Goal: Information Seeking & Learning: Learn about a topic

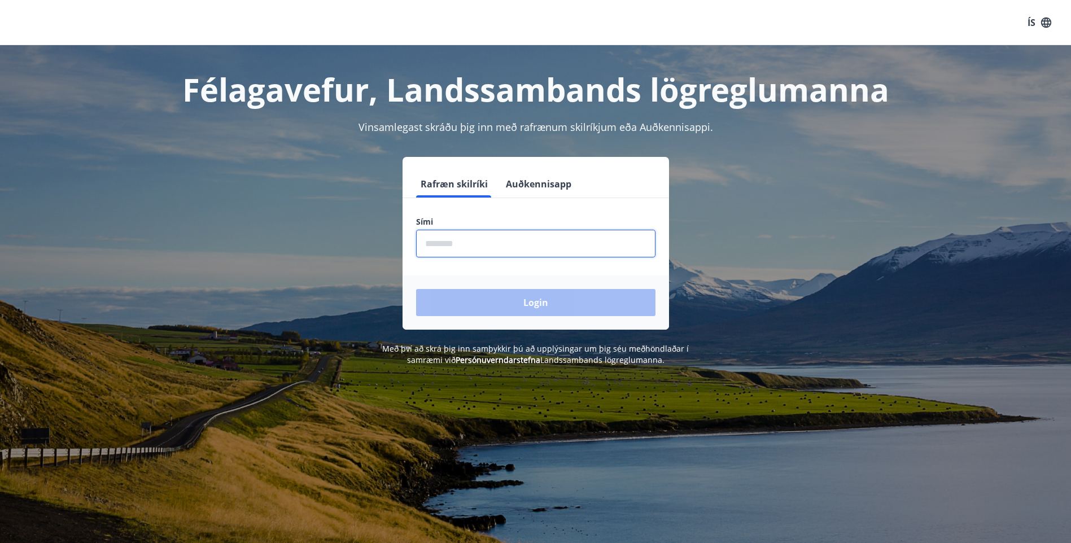
click at [449, 242] on input "phone" at bounding box center [535, 244] width 239 height 28
type input "********"
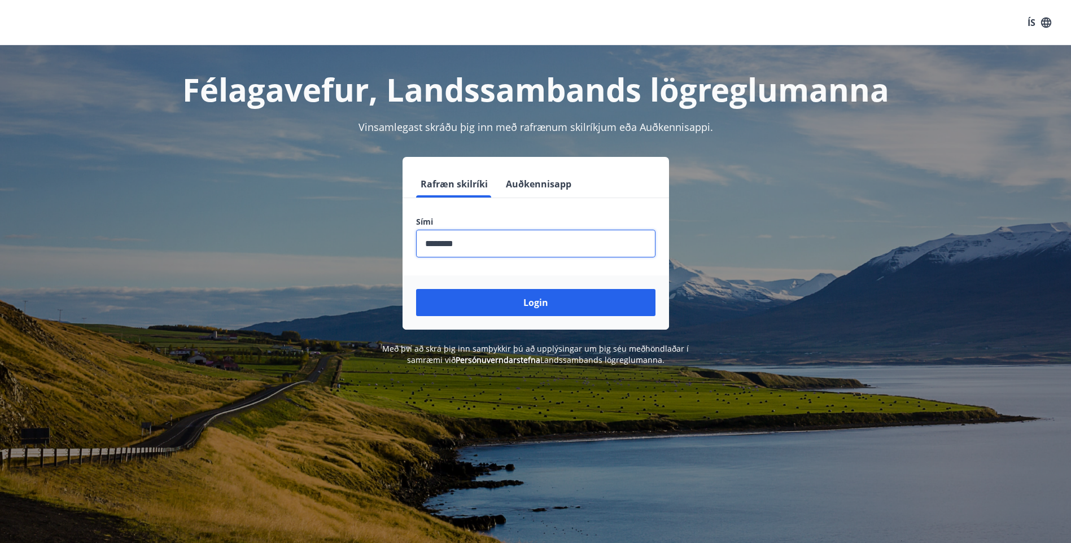
click at [512, 302] on button "Login" at bounding box center [535, 302] width 239 height 27
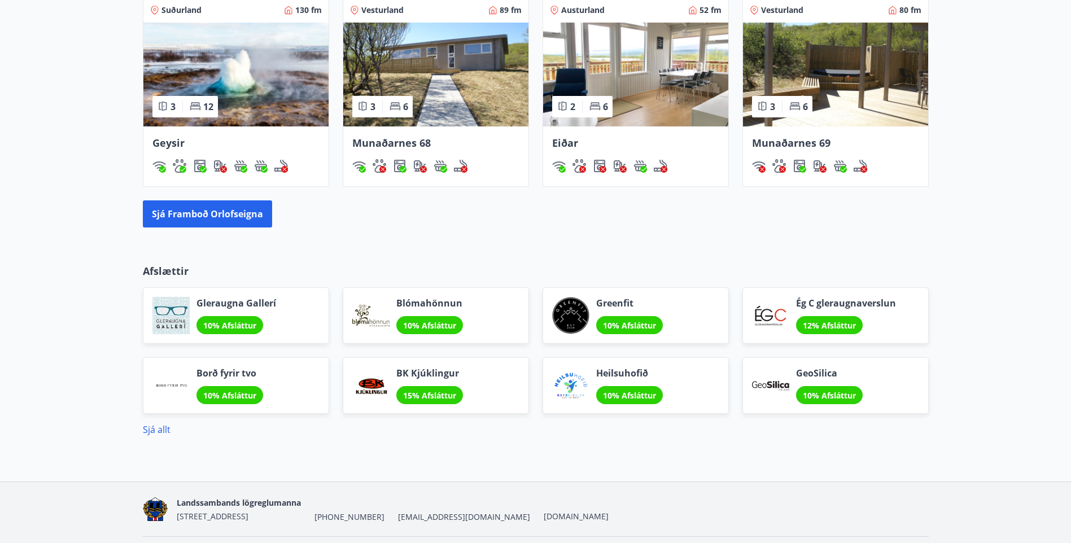
scroll to position [790, 0]
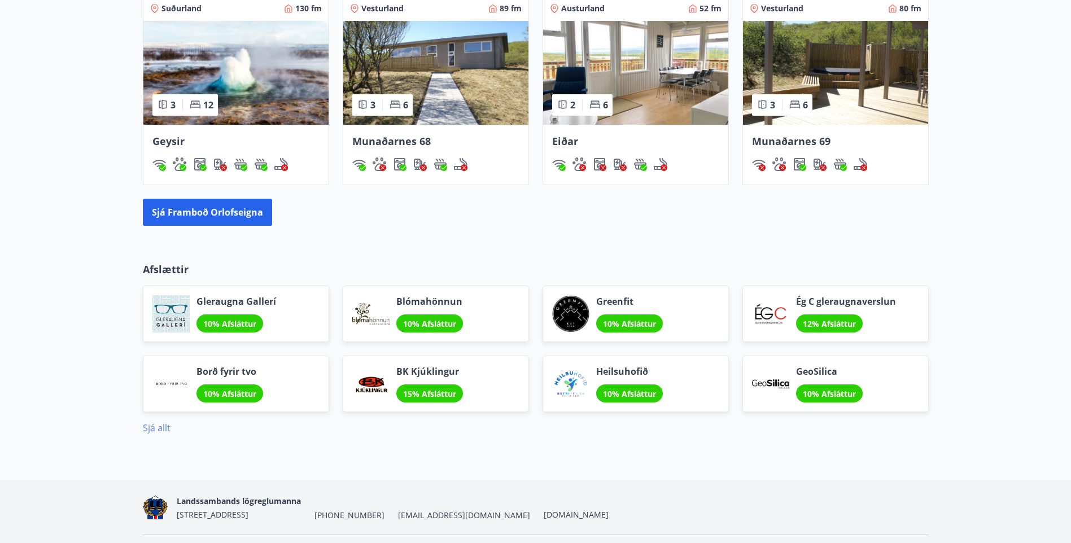
click at [151, 431] on link "Sjá allt" at bounding box center [157, 428] width 28 height 12
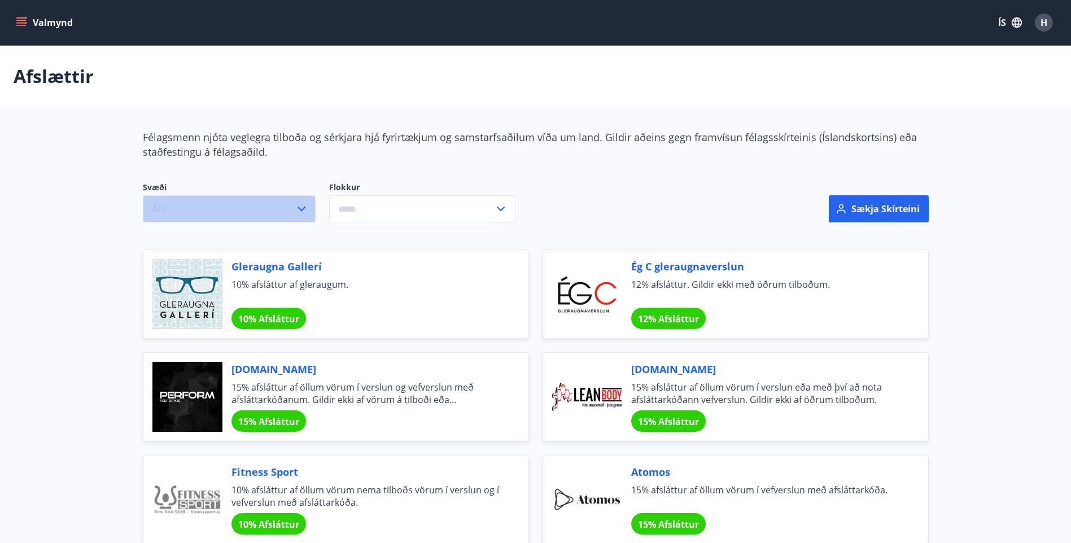
click at [302, 209] on icon "button" at bounding box center [302, 209] width 8 height 5
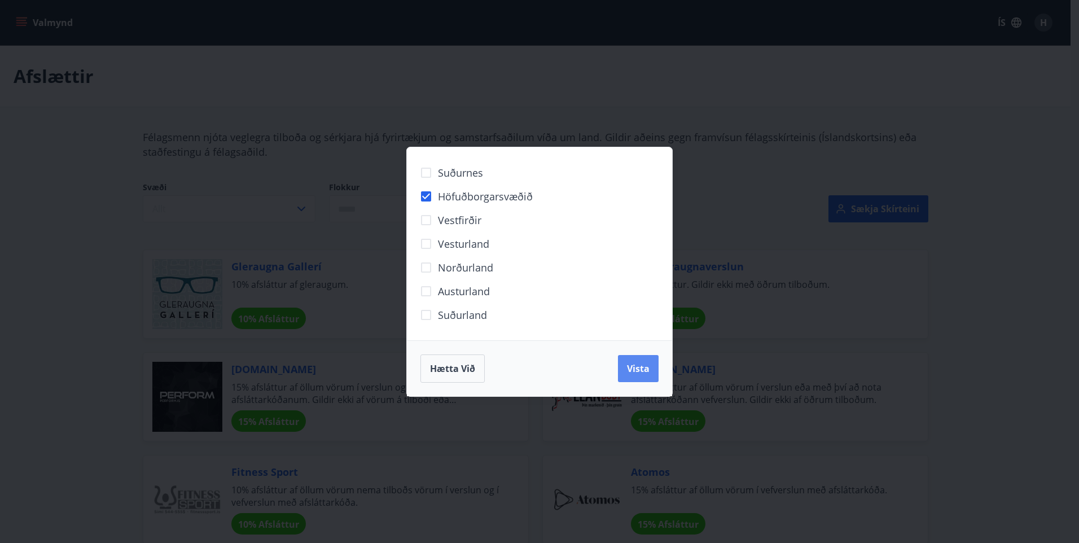
click at [628, 372] on span "Vista" at bounding box center [638, 368] width 23 height 12
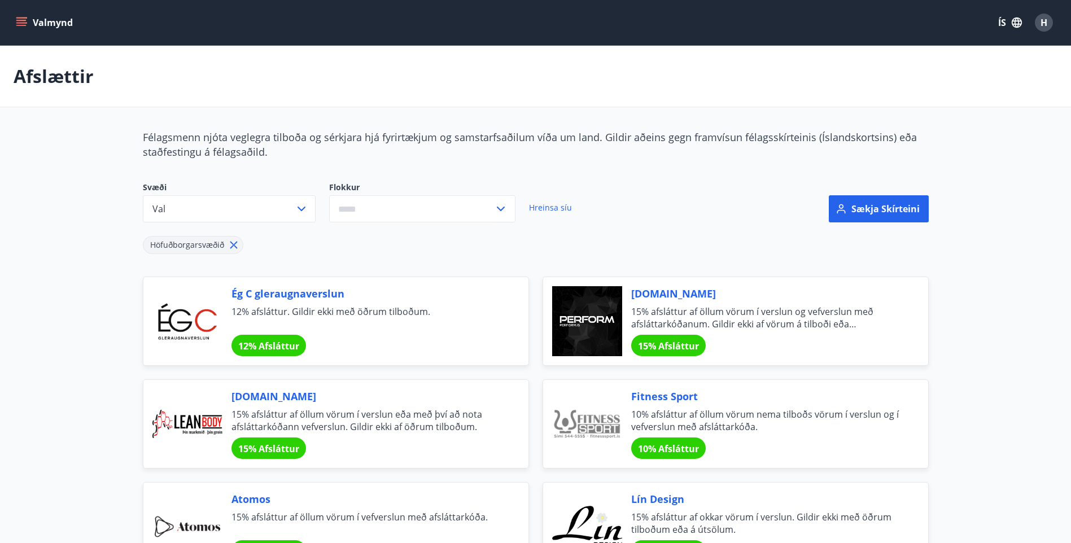
click at [505, 209] on icon at bounding box center [501, 209] width 14 height 14
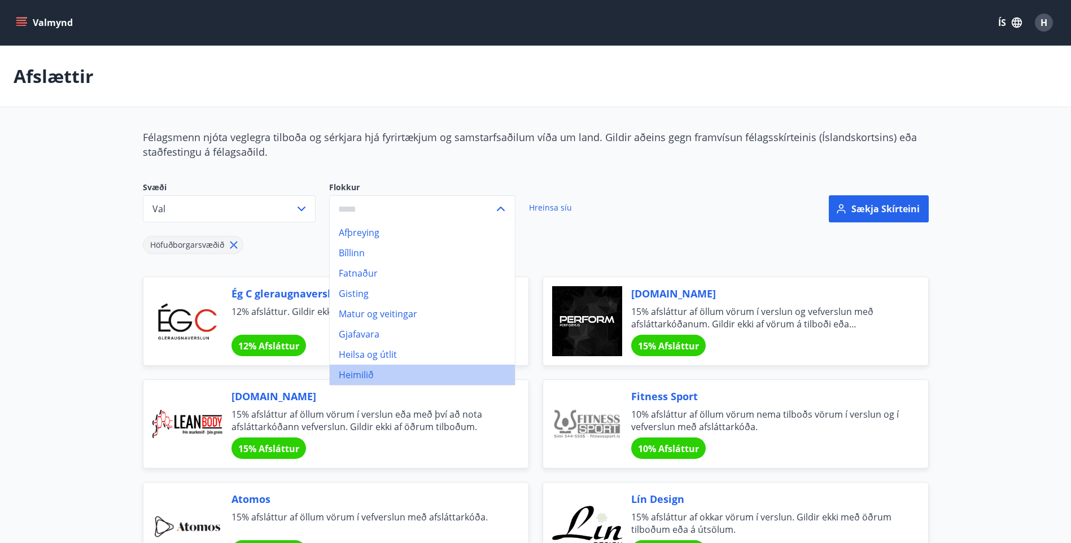
click at [371, 378] on li "Heimilið" at bounding box center [422, 375] width 185 height 20
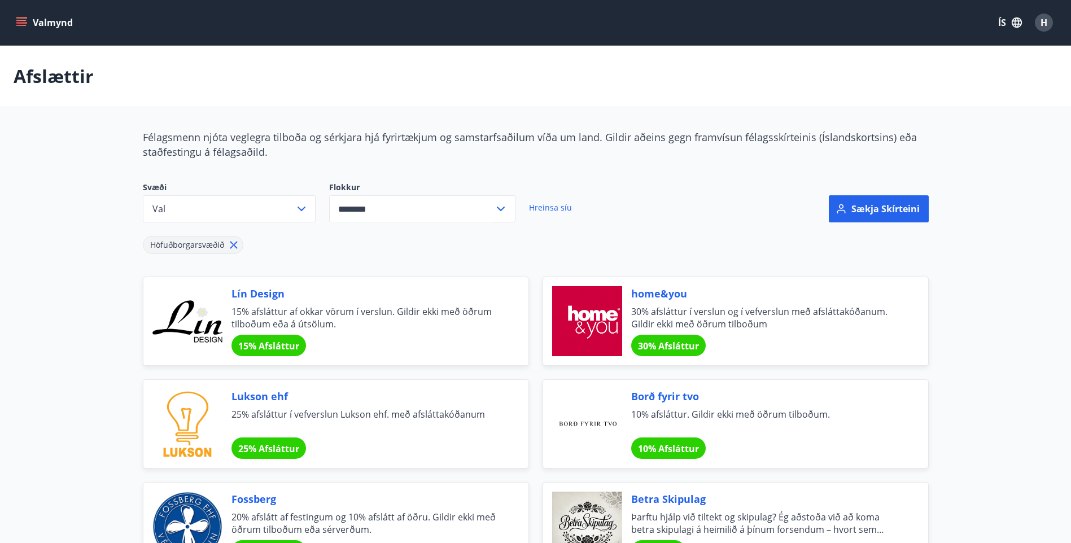
click at [266, 345] on span "15% Afsláttur" at bounding box center [268, 346] width 61 height 12
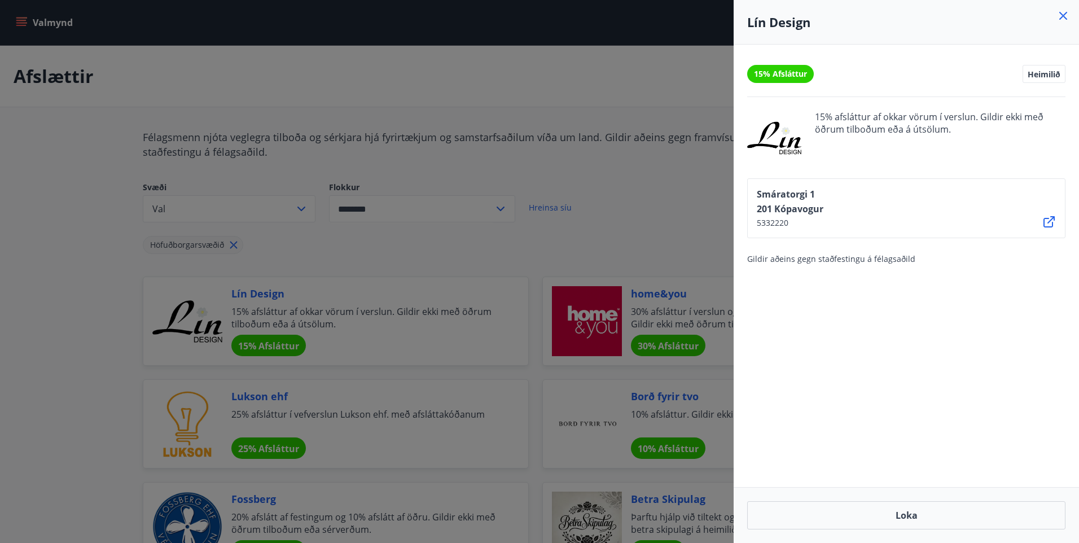
click at [269, 300] on div at bounding box center [539, 271] width 1079 height 543
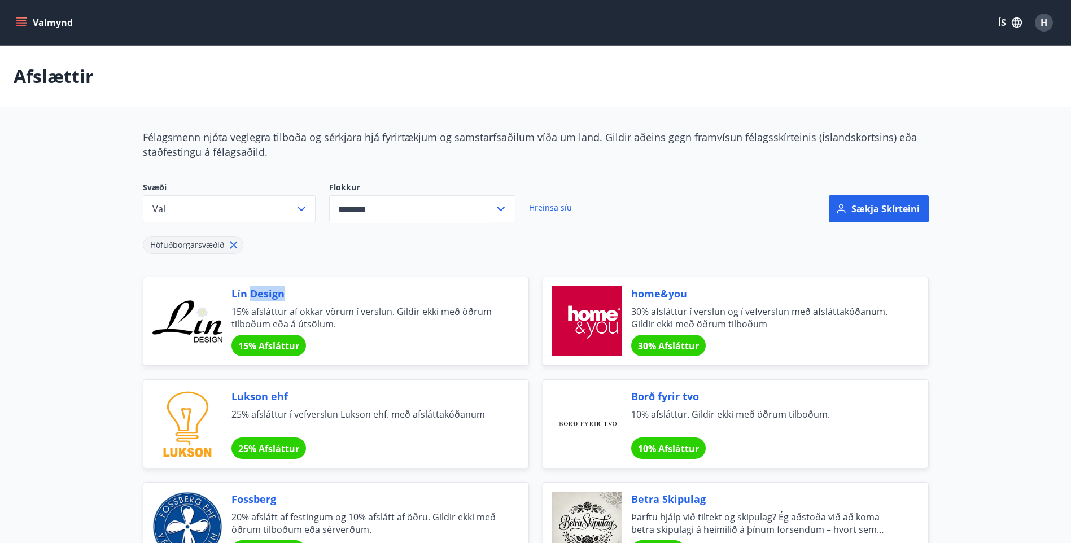
click at [269, 300] on span "Lín Design" at bounding box center [366, 293] width 270 height 15
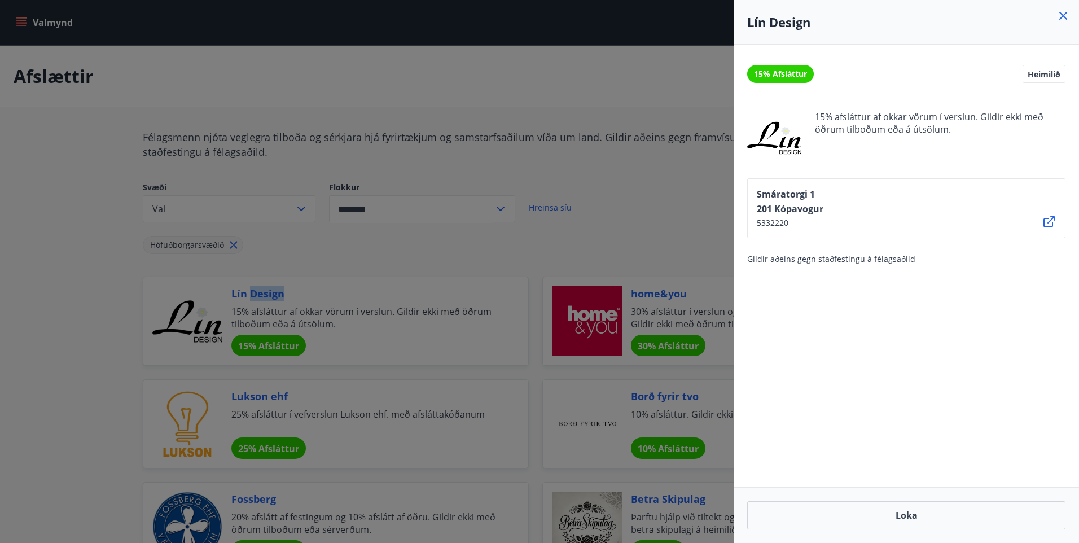
click at [1065, 15] on icon at bounding box center [1064, 16] width 8 height 8
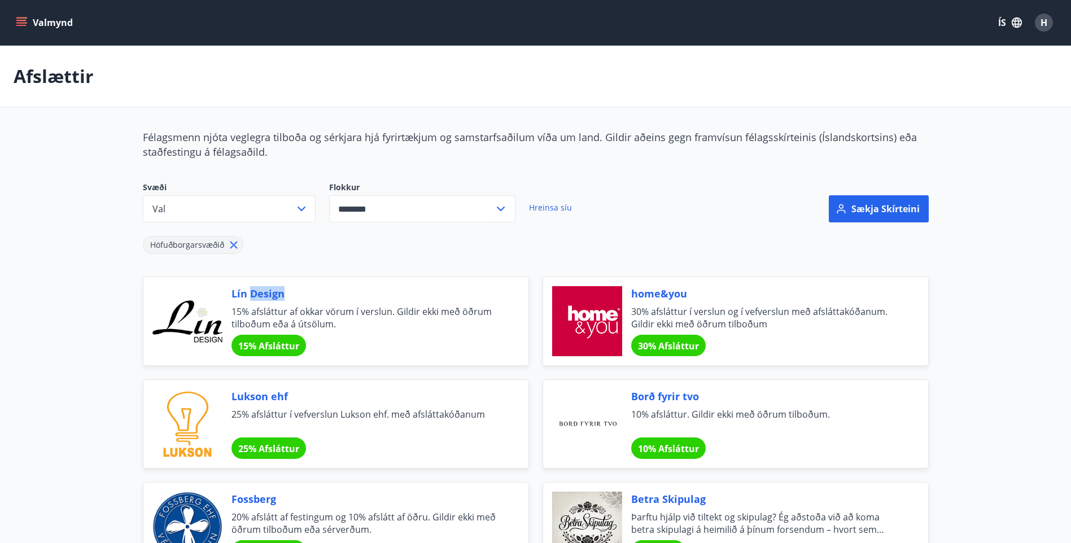
click at [503, 209] on icon at bounding box center [501, 209] width 14 height 14
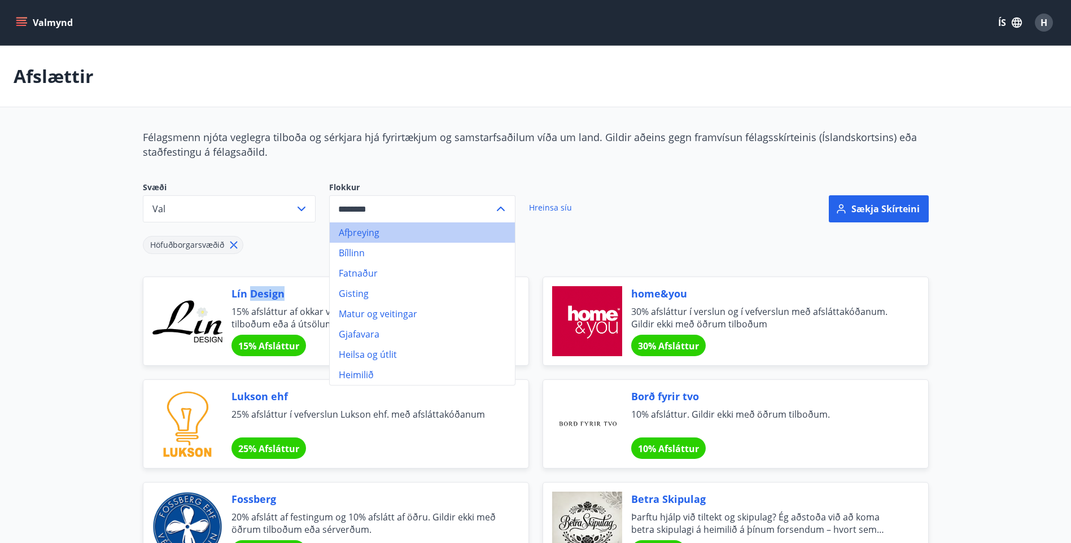
click at [365, 234] on li "Afþreying" at bounding box center [422, 232] width 185 height 20
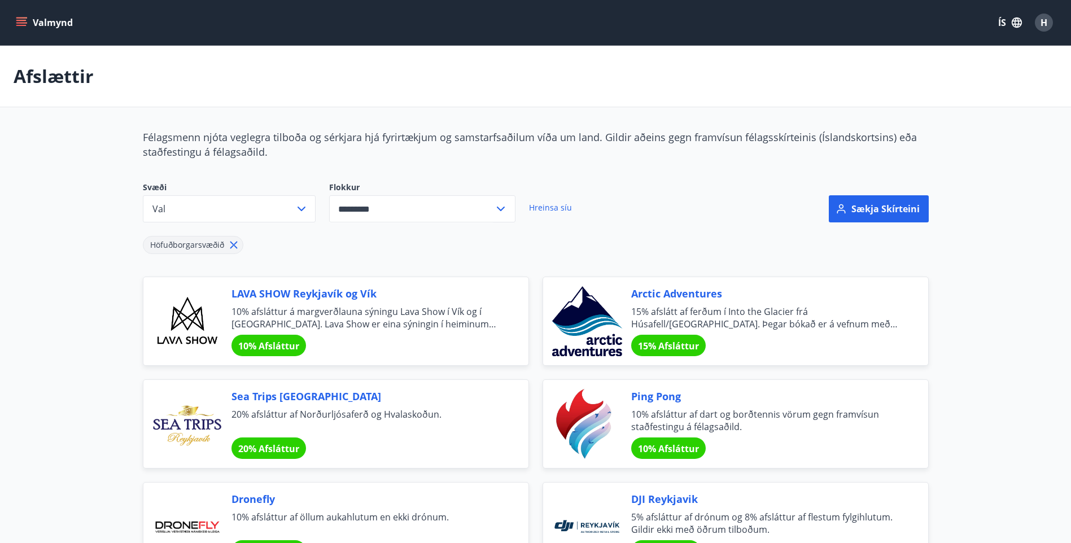
click at [498, 210] on icon at bounding box center [501, 209] width 14 height 14
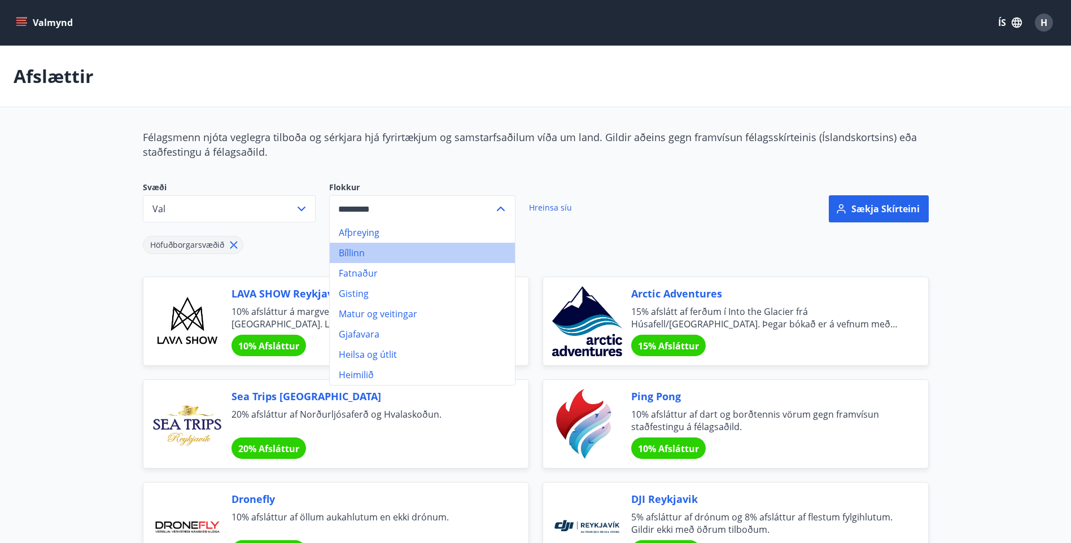
click at [366, 253] on li "Bíllinn" at bounding box center [422, 253] width 185 height 20
type input "*******"
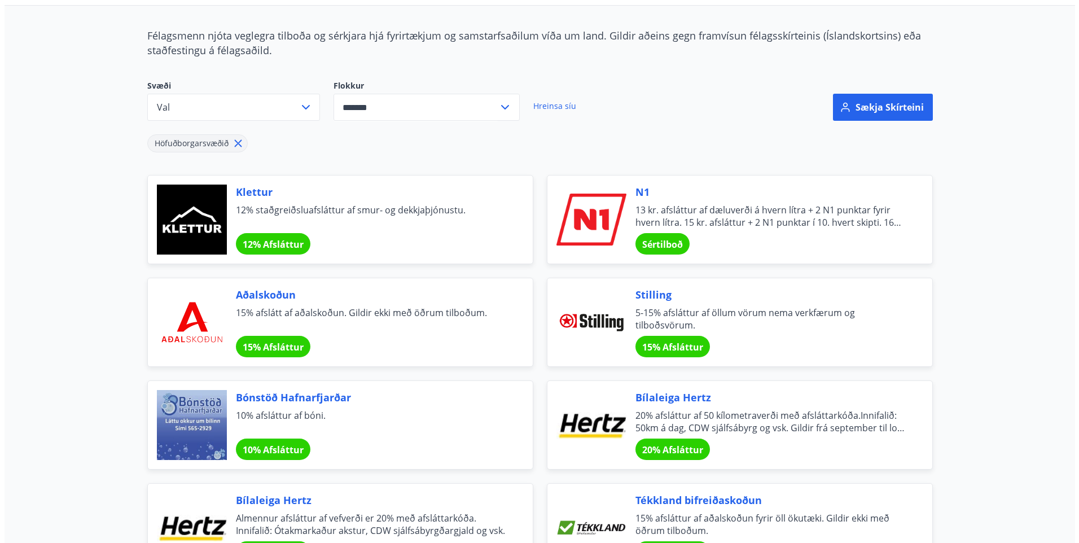
scroll to position [91, 0]
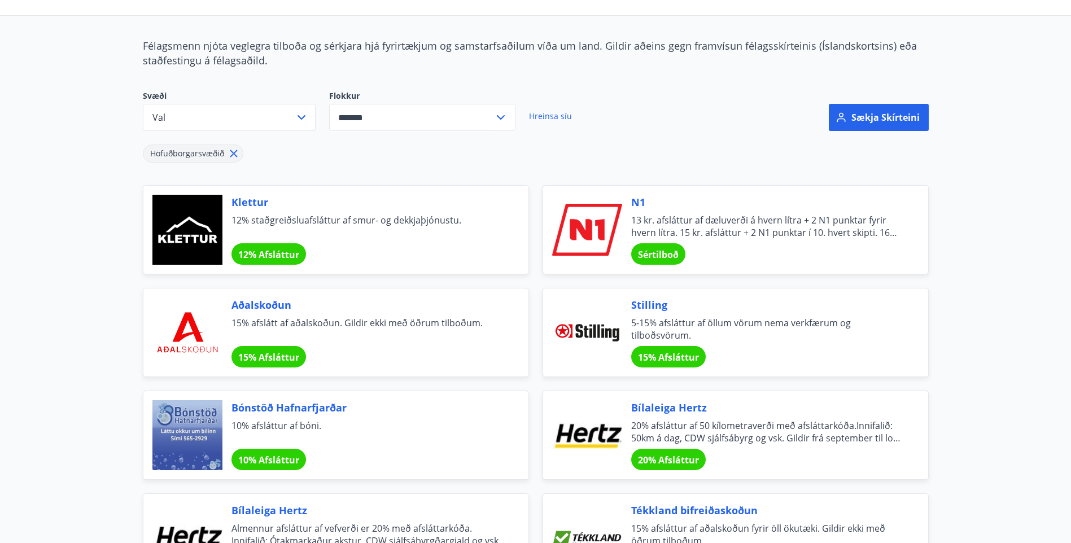
click at [668, 252] on span "Sértilboð" at bounding box center [658, 254] width 41 height 12
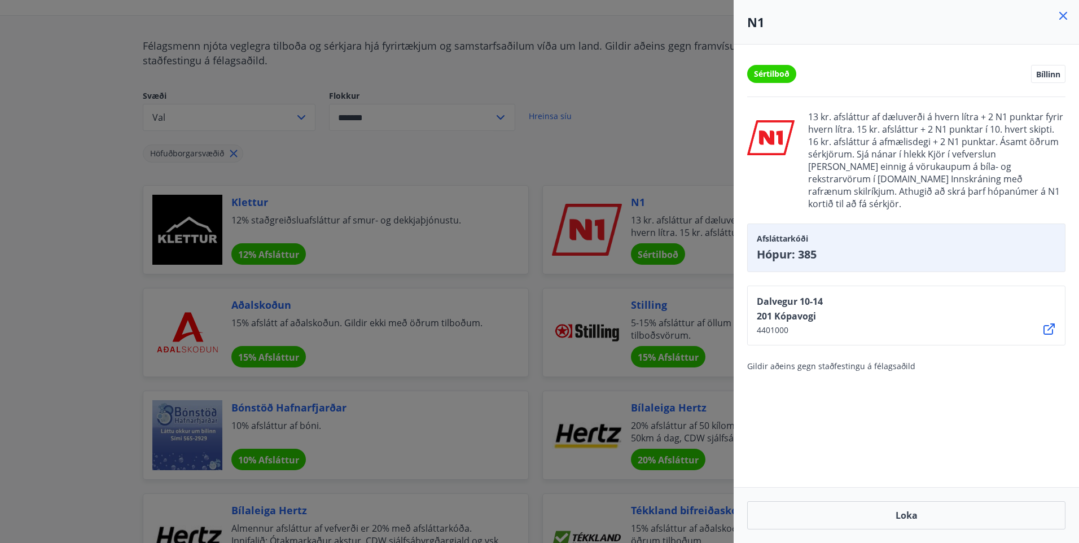
click at [935, 81] on div "Sértilboð Bíllinn" at bounding box center [906, 74] width 318 height 18
click at [629, 241] on div at bounding box center [539, 271] width 1079 height 543
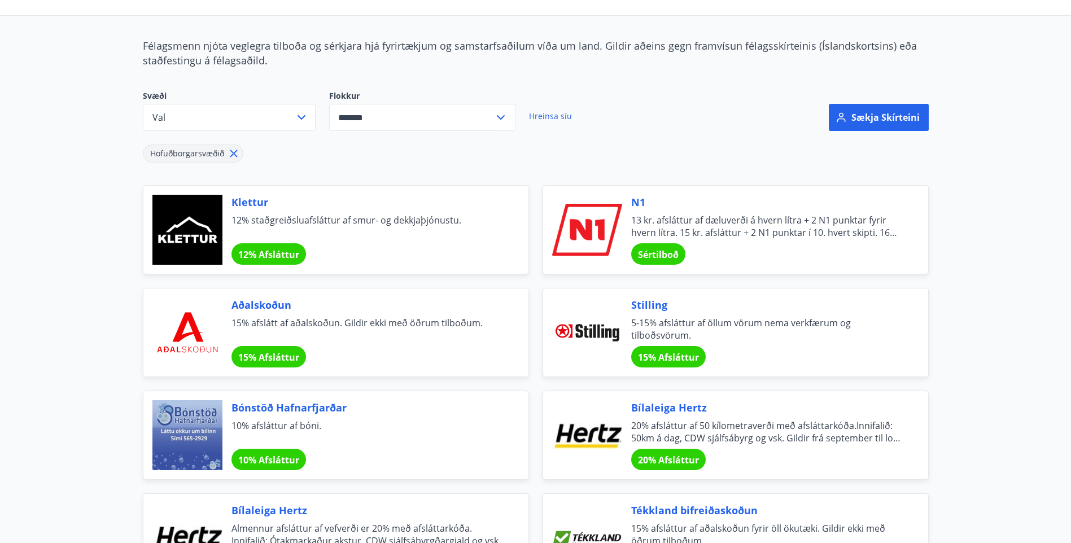
click at [660, 258] on span "Sértilboð" at bounding box center [658, 254] width 41 height 12
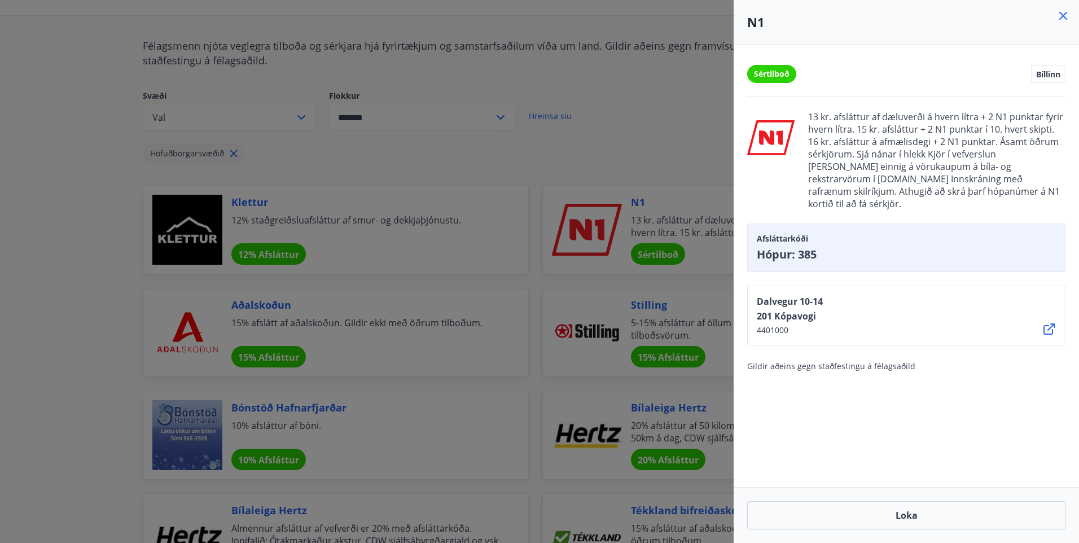
click at [660, 258] on div at bounding box center [539, 271] width 1079 height 543
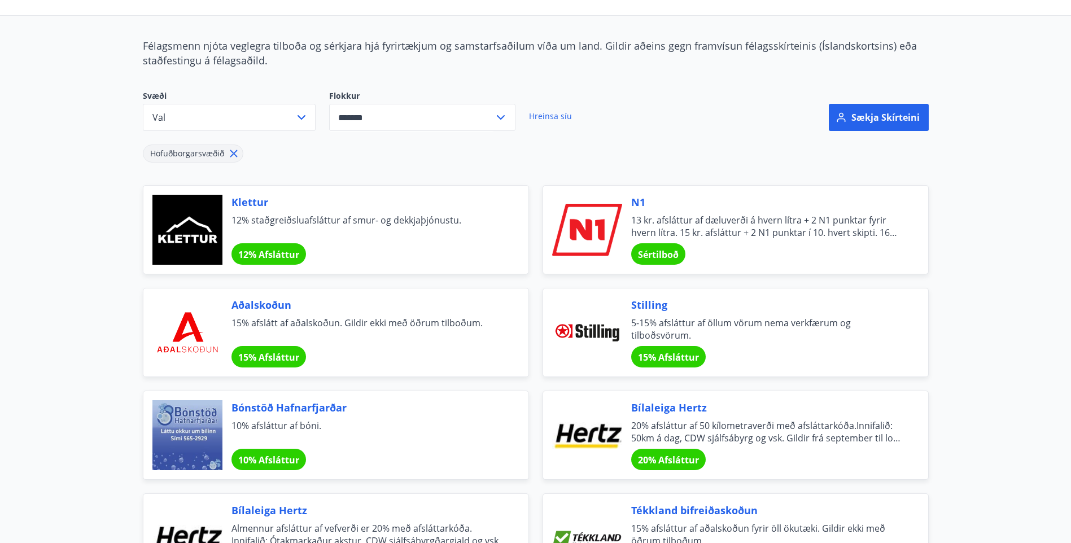
click at [673, 253] on span "Sértilboð" at bounding box center [658, 254] width 41 height 12
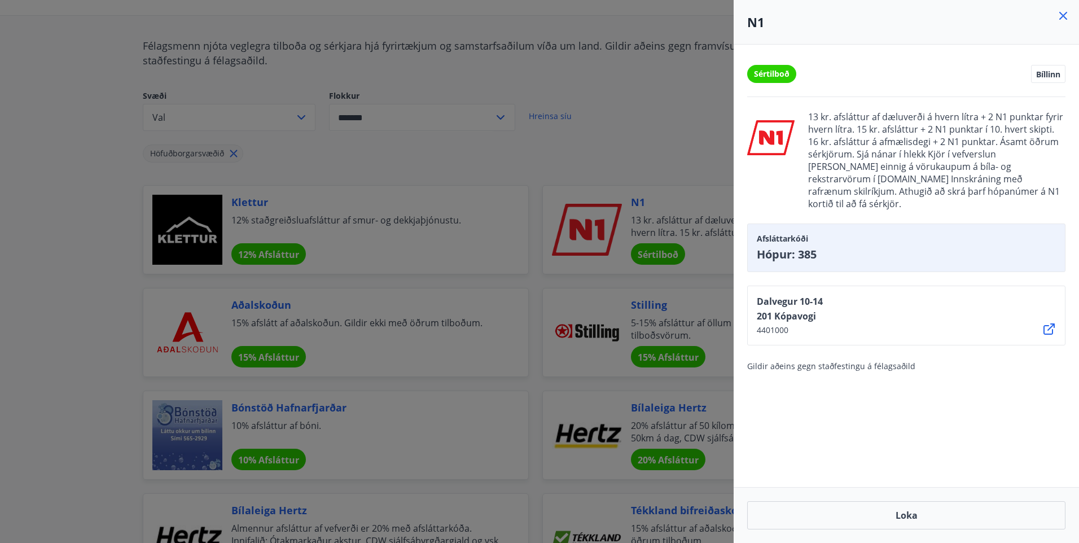
click at [798, 232] on div "Afsláttarkóði Hópur: 385" at bounding box center [906, 248] width 318 height 49
click at [770, 75] on span "Sértilboð" at bounding box center [772, 73] width 36 height 11
click at [1045, 71] on span "Bíllinn" at bounding box center [1048, 74] width 24 height 10
click at [955, 148] on span "13 kr. afsláttur af dæluverði á hvern lítra + 2 N1 punktar fyrir hvern lítra. 1…" at bounding box center [936, 160] width 257 height 99
click at [893, 401] on div "Sértilboð Bíllinn 13 kr. afsláttur af dæluverði á hvern lítra + 2 N1 punktar fy…" at bounding box center [906, 266] width 345 height 443
